Goal: Navigation & Orientation: Understand site structure

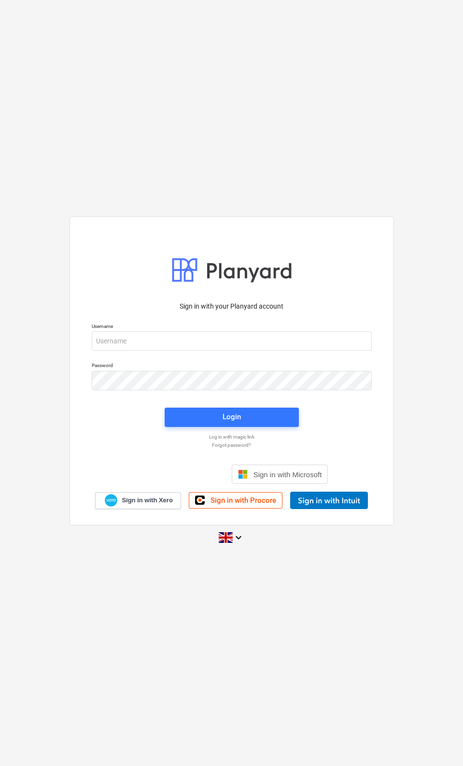
click at [103, 323] on p "Username" at bounding box center [232, 327] width 280 height 8
click at [120, 341] on input "email" at bounding box center [232, 340] width 280 height 19
type input "[EMAIL_ADDRESS][DOMAIN_NAME]"
click at [267, 413] on span "Login" at bounding box center [231, 416] width 111 height 13
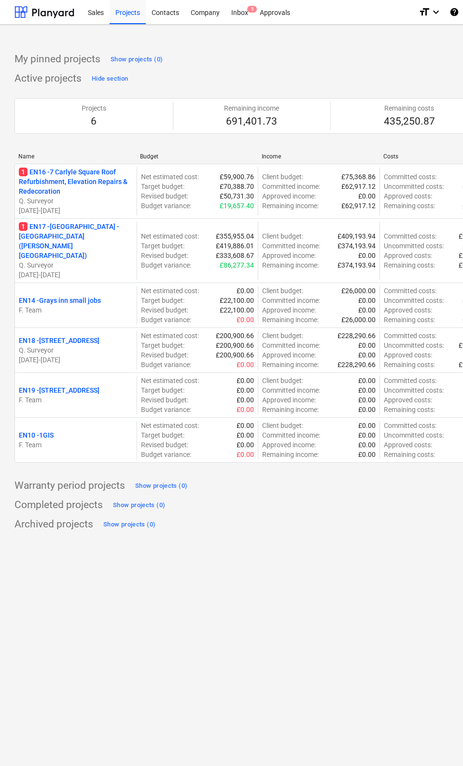
click at [240, 14] on div "Inbox 5" at bounding box center [239, 12] width 28 height 25
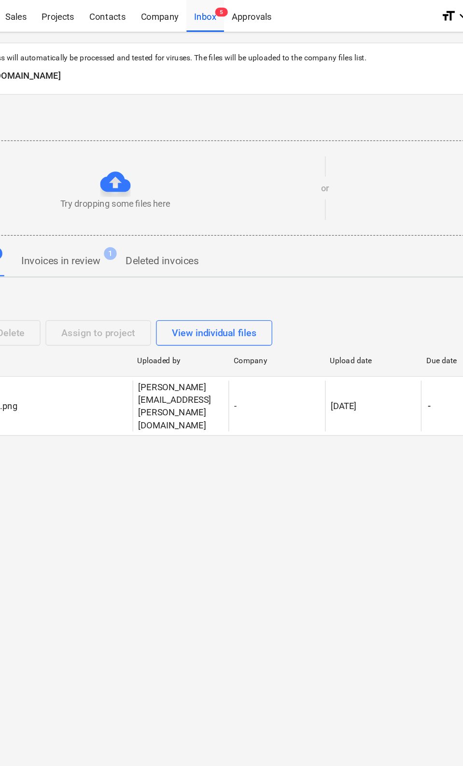
click at [254, 12] on div "Approvals" at bounding box center [275, 12] width 42 height 25
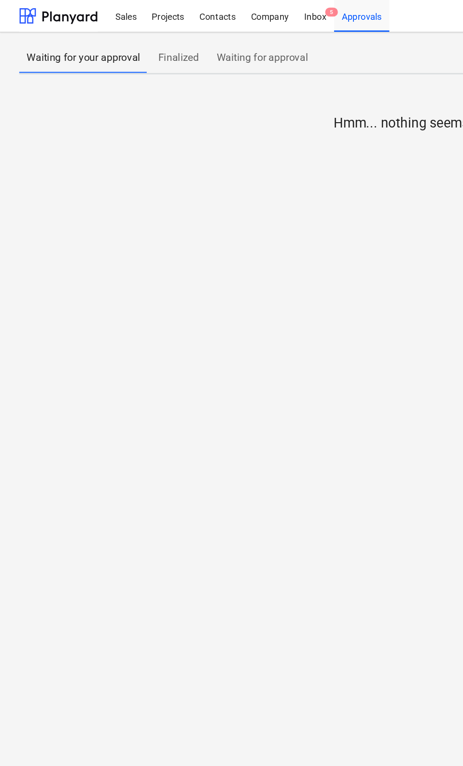
click at [95, 14] on div "Sales" at bounding box center [96, 12] width 28 height 25
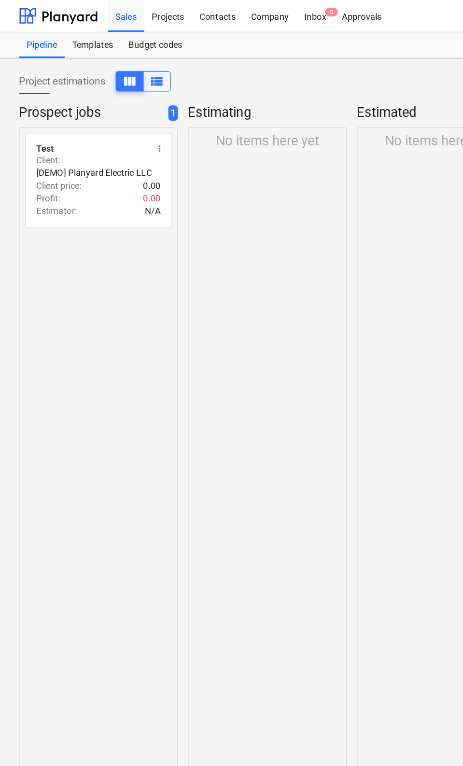
click at [163, 11] on div "Contacts" at bounding box center [165, 12] width 39 height 25
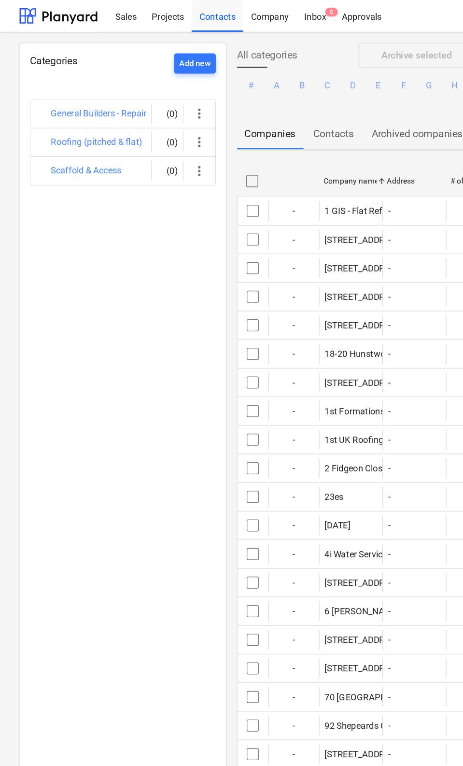
click at [209, 20] on div "Company" at bounding box center [205, 12] width 41 height 25
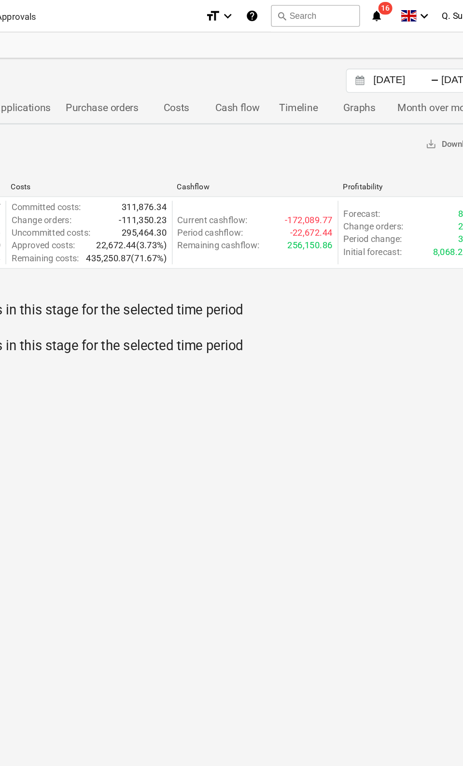
scroll to position [0, 152]
